Goal: Find specific page/section: Find specific page/section

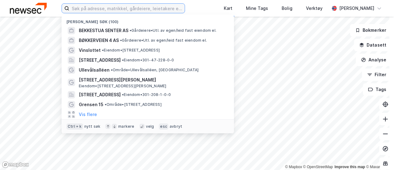
click at [79, 7] on input at bounding box center [126, 8] width 115 height 9
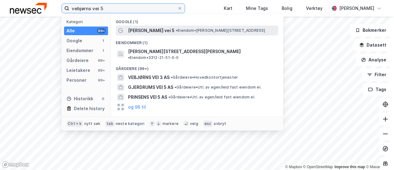
type input "vebjørns vei 5"
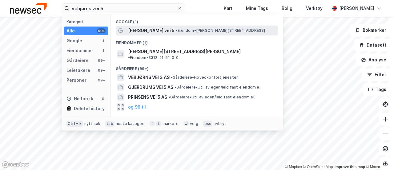
click at [151, 32] on span "[PERSON_NAME] vei 5" at bounding box center [151, 30] width 46 height 7
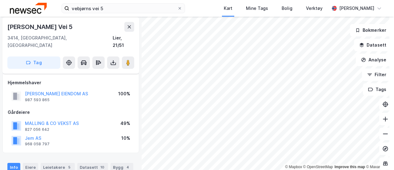
scroll to position [4, 0]
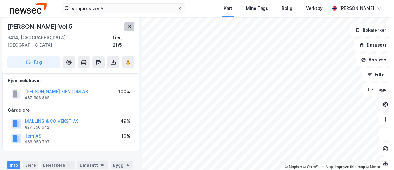
click at [127, 26] on icon at bounding box center [129, 26] width 5 height 5
